Goal: Book appointment/travel/reservation

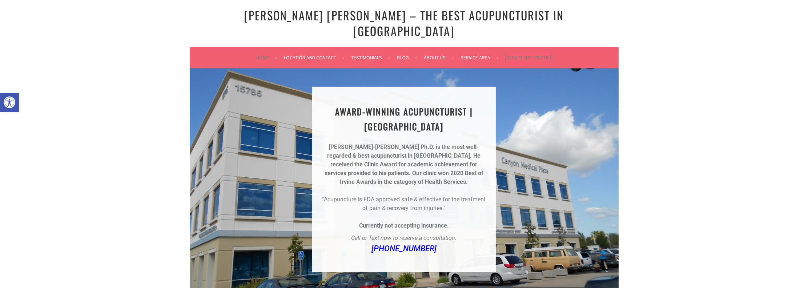
click at [513, 53] on link "Conditions Treated" at bounding box center [529, 57] width 46 height 9
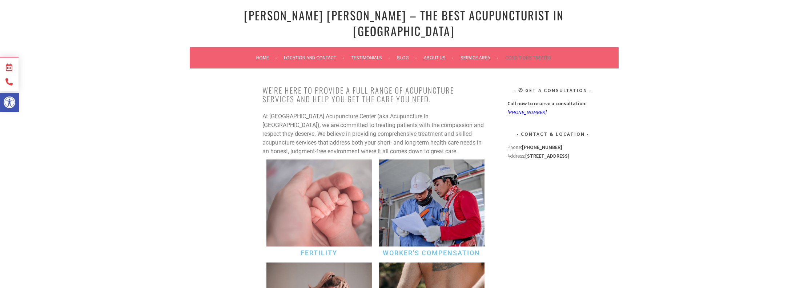
scroll to position [109, 0]
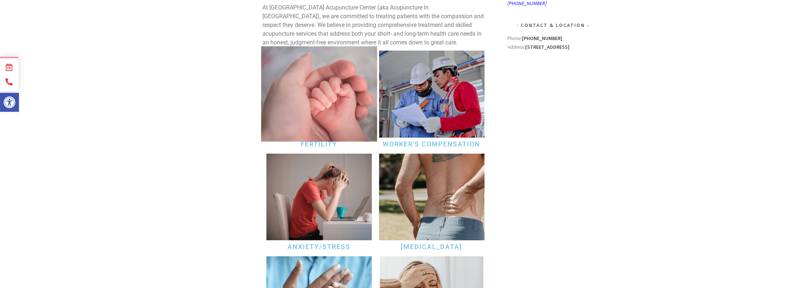
click at [322, 81] on img at bounding box center [319, 93] width 116 height 95
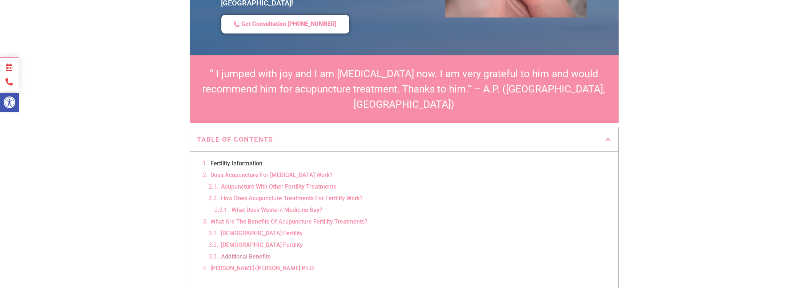
scroll to position [218, 0]
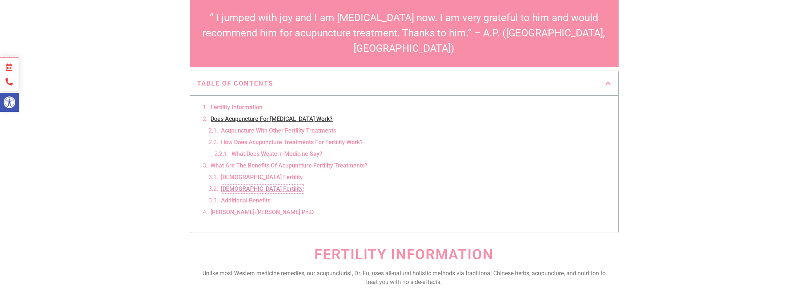
click at [238, 184] on link "[DEMOGRAPHIC_DATA] Fertility" at bounding box center [262, 188] width 82 height 9
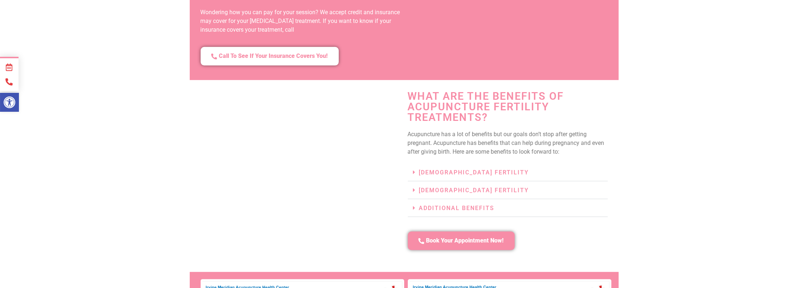
scroll to position [1475, 0]
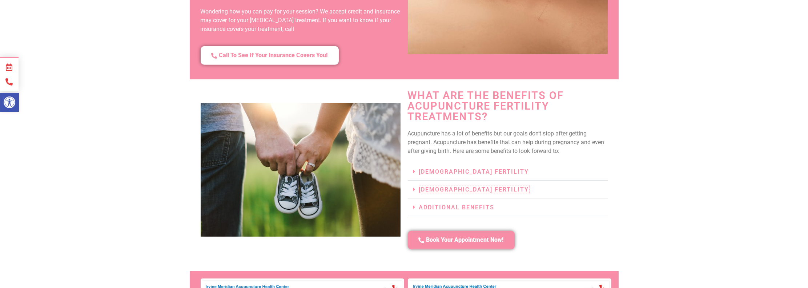
click at [422, 186] on link "Male Fertility" at bounding box center [474, 189] width 110 height 7
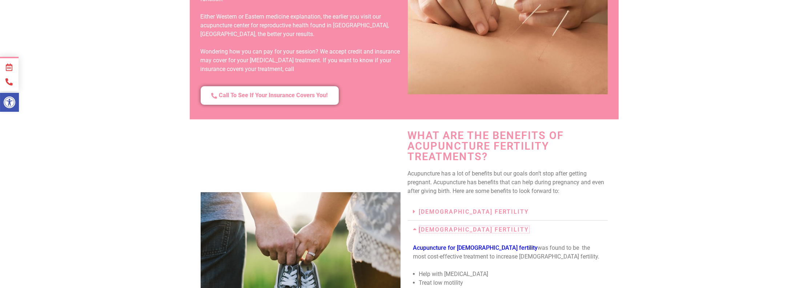
scroll to position [1580, 0]
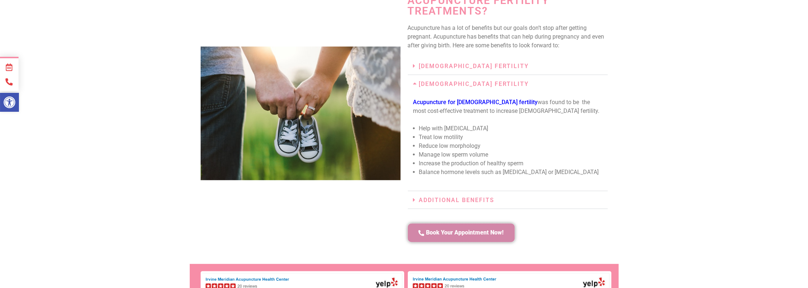
click at [488, 229] on span "Book Your Appointment Now!" at bounding box center [464, 233] width 77 height 8
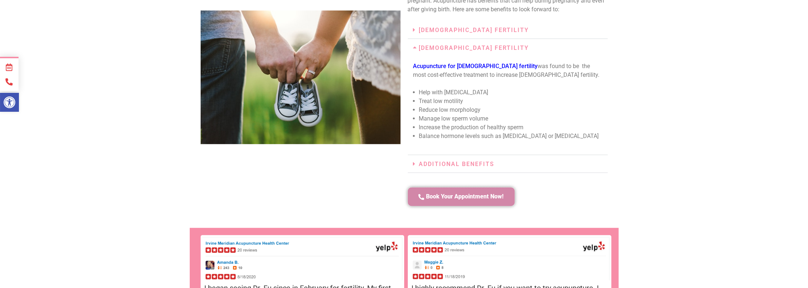
scroll to position [1617, 0]
click at [364, 154] on div at bounding box center [300, 77] width 207 height 264
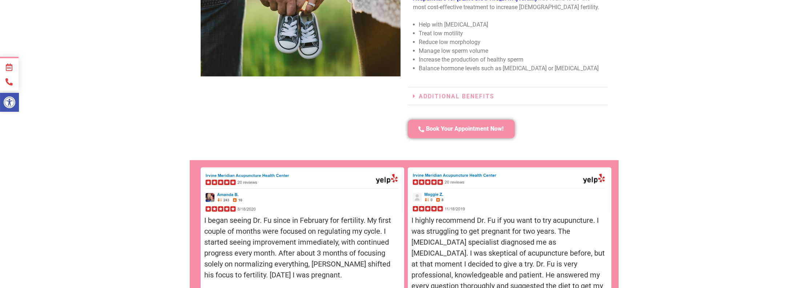
scroll to position [1690, 0]
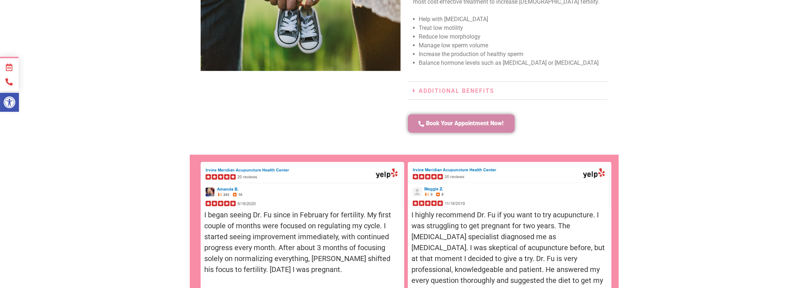
click at [448, 120] on span "Book Your Appointment Now!" at bounding box center [464, 124] width 77 height 8
click at [431, 120] on span "Book Your Appointment Now!" at bounding box center [464, 124] width 77 height 8
click at [415, 88] on icon at bounding box center [414, 91] width 3 height 6
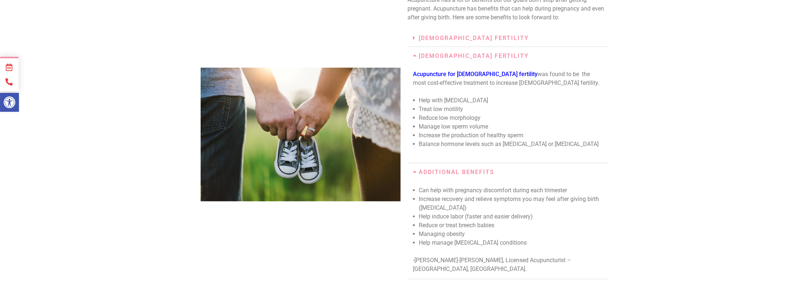
scroll to position [1589, 0]
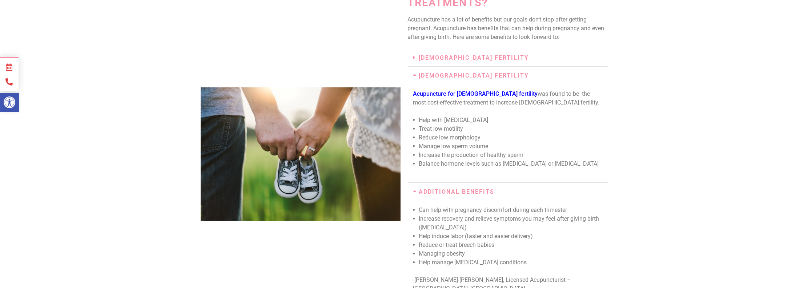
click at [591, 142] on li "Manage low sperm volume" at bounding box center [510, 146] width 183 height 9
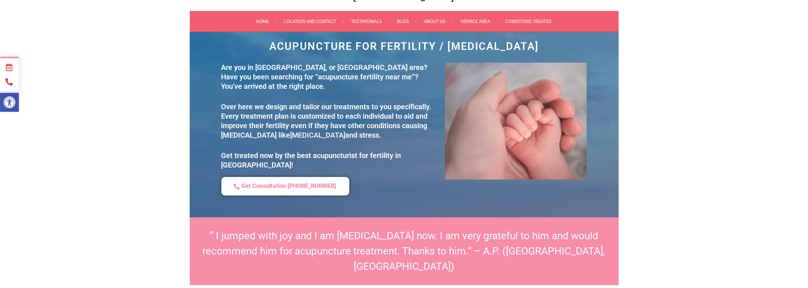
scroll to position [0, 0]
